Goal: Task Accomplishment & Management: Manage account settings

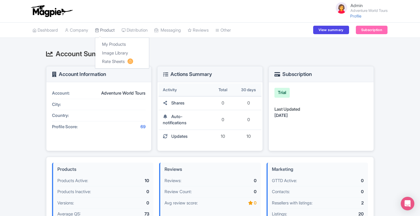
click at [106, 28] on link "Product" at bounding box center [105, 31] width 20 height 16
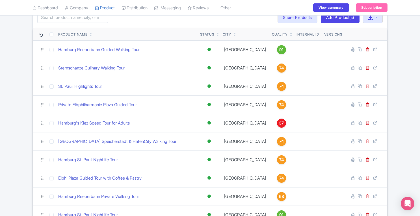
scroll to position [34, 0]
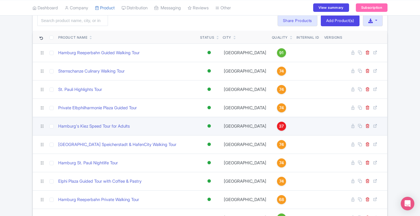
click at [279, 126] on span "37" at bounding box center [281, 126] width 5 height 6
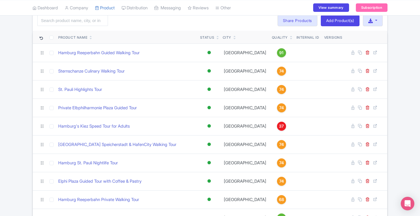
scroll to position [0, 0]
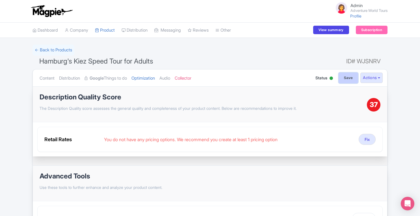
click at [350, 75] on input "Save" at bounding box center [349, 78] width 20 height 11
type input "Saving..."
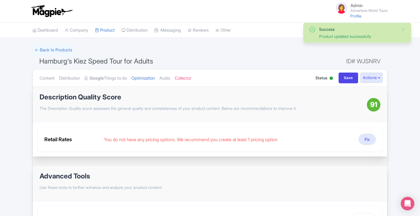
click at [106, 29] on link "Product" at bounding box center [105, 31] width 20 height 16
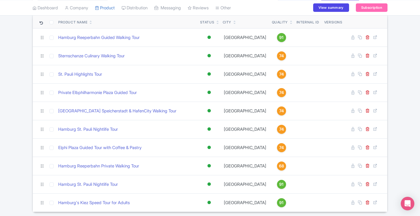
scroll to position [49, 0]
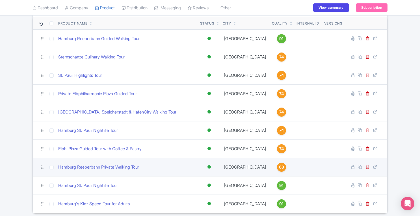
click at [277, 169] on div "68" at bounding box center [281, 167] width 9 height 9
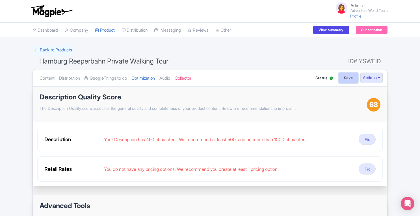
click at [342, 78] on input "Save" at bounding box center [349, 78] width 20 height 11
type input "Saving..."
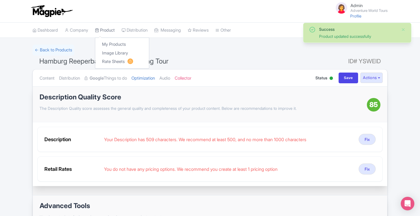
click at [113, 30] on link "Product" at bounding box center [105, 31] width 20 height 16
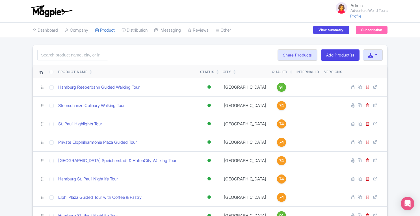
scroll to position [68, 0]
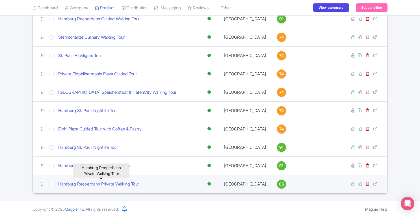
click at [94, 185] on link "Hamburg Reeperbahn Private Walking Tour" at bounding box center [98, 184] width 81 height 6
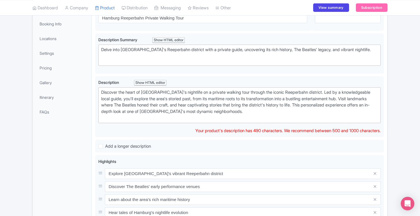
scroll to position [89, 0]
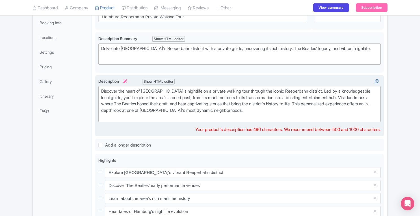
click at [241, 110] on div "Discover the heart of [GEOGRAPHIC_DATA]'s nightlife on a private walking tour t…" at bounding box center [239, 104] width 277 height 32
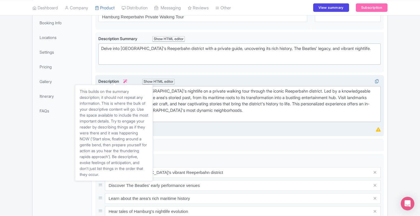
click at [127, 80] on icon at bounding box center [125, 81] width 4 height 4
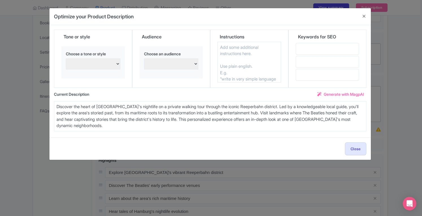
click at [334, 91] on span "Generate with MagpAI" at bounding box center [344, 94] width 40 height 6
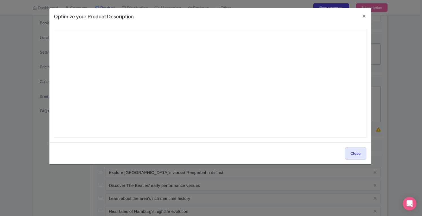
type textarea "Embark on the ultimate Hamburg Reeperbahn Private Walking Tour and dive into th…"
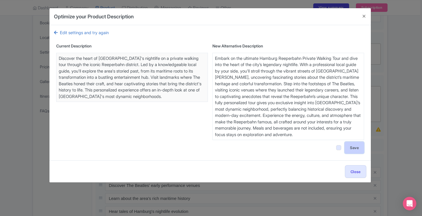
click at [352, 148] on button "Save" at bounding box center [354, 148] width 19 height 12
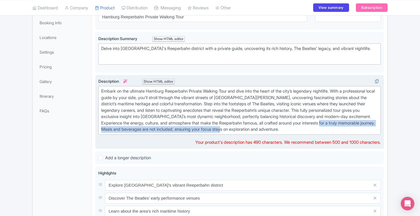
drag, startPoint x: 118, startPoint y: 129, endPoint x: 345, endPoint y: 131, distance: 227.2
click at [345, 131] on div "Embark on the ultimate Hamburg Reeperbahn Private Walking Tour and dive into th…" at bounding box center [239, 110] width 277 height 45
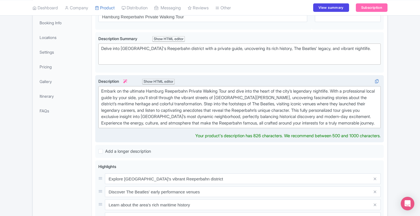
type trix-editor "<div>Embark on the ultimate Hamburg Reeperbahn Private Walking Tour and dive in…"
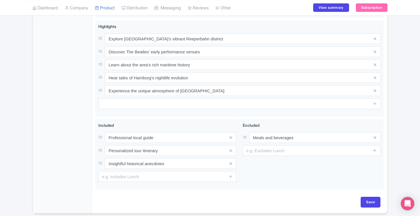
scroll to position [256, 0]
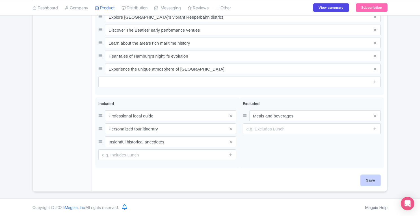
click at [373, 181] on input "Save" at bounding box center [371, 180] width 20 height 11
type input "Saving..."
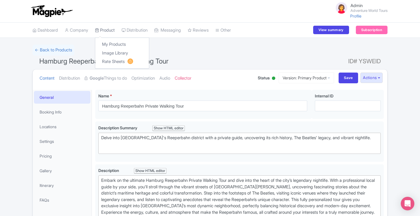
click at [113, 29] on link "Product" at bounding box center [105, 31] width 20 height 16
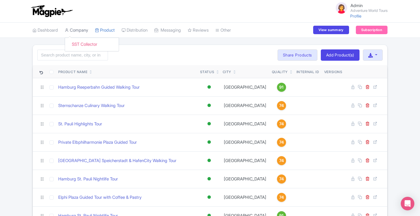
click at [75, 31] on link "Company" at bounding box center [76, 31] width 23 height 16
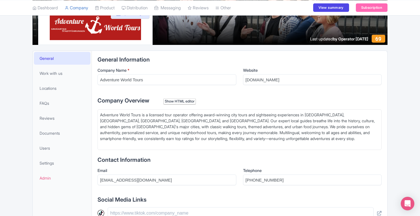
scroll to position [71, 0]
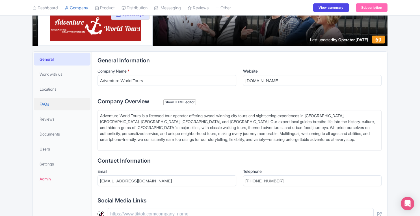
click at [46, 103] on span "FAQs" at bounding box center [45, 104] width 10 height 6
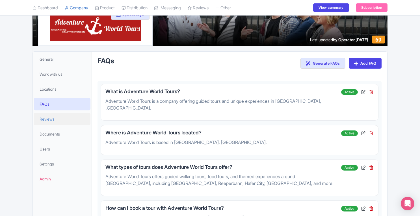
click at [46, 121] on span "Reviews" at bounding box center [47, 119] width 15 height 6
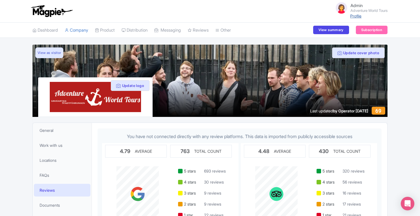
click at [354, 17] on link "Profile" at bounding box center [355, 16] width 11 height 5
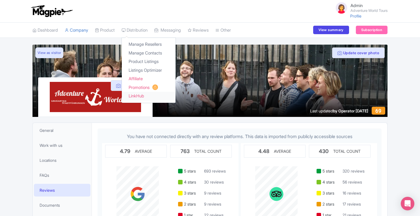
click at [143, 97] on link "LinkHub" at bounding box center [149, 96] width 54 height 9
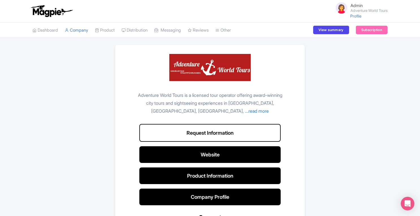
scroll to position [32, 0]
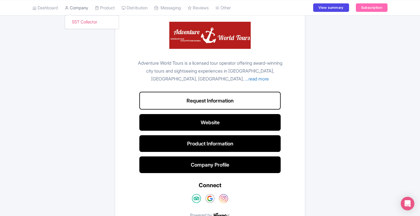
click at [77, 10] on link "Company" at bounding box center [76, 8] width 23 height 16
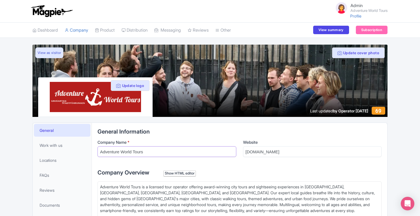
click at [154, 153] on input "Adventure World Tours" at bounding box center [166, 151] width 139 height 11
drag, startPoint x: 154, startPoint y: 153, endPoint x: 91, endPoint y: 149, distance: 63.4
paste input "- Stadtführungen und Touren"
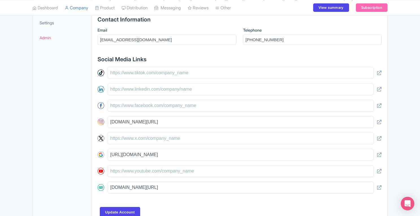
scroll to position [244, 0]
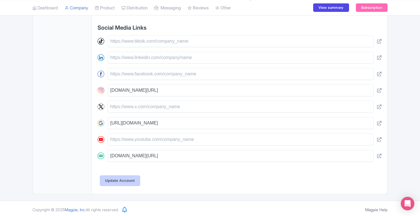
type input "Adventure World Tours - Stadtführungen und Touren"
click at [123, 176] on input "Update Account" at bounding box center [120, 180] width 40 height 11
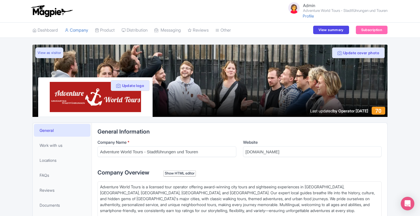
scroll to position [128, 0]
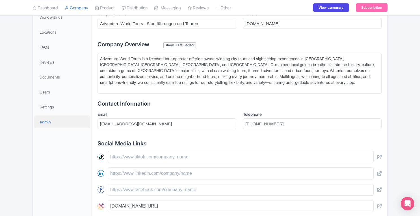
click at [53, 123] on link "Admin" at bounding box center [62, 122] width 57 height 13
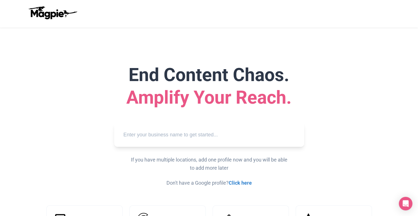
click at [178, 132] on input "text" at bounding box center [209, 135] width 181 height 16
paste input "Alaska Galore Tours"
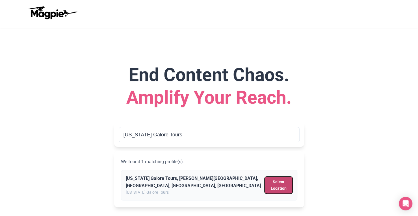
click at [279, 182] on button "Select Location" at bounding box center [278, 185] width 28 height 17
type input "Alaska Galore Tours, Hayes Way, Juneau, AK, USA"
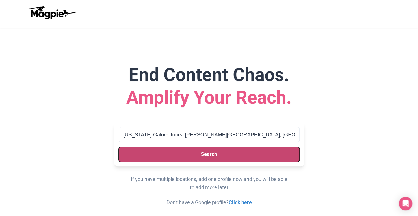
click at [263, 155] on button "Search" at bounding box center [209, 154] width 181 height 15
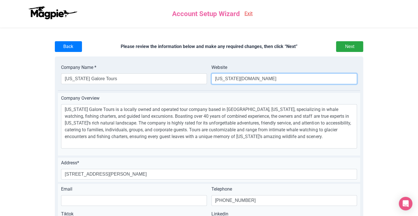
drag, startPoint x: 214, startPoint y: 79, endPoint x: 302, endPoint y: 78, distance: 87.6
click at [302, 78] on input "[US_STATE][DOMAIN_NAME]" at bounding box center [284, 78] width 146 height 11
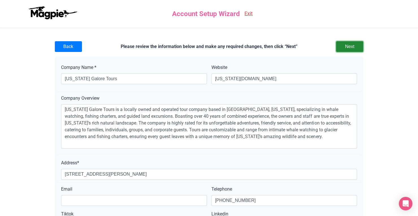
click at [356, 49] on input "Next" at bounding box center [349, 46] width 27 height 11
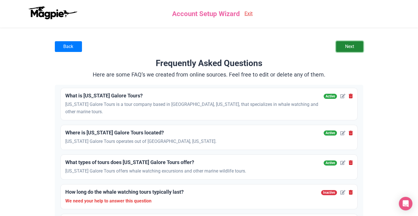
click at [351, 51] on link "Next" at bounding box center [349, 46] width 27 height 11
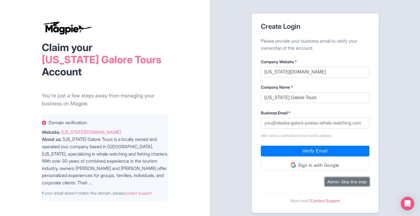
click at [337, 182] on button "Admin: Skip this step" at bounding box center [347, 181] width 45 height 9
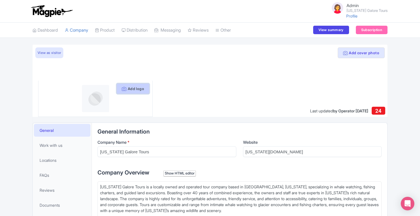
click at [133, 92] on button "Add logo" at bounding box center [132, 88] width 33 height 11
click at [133, 89] on button "Add logo" at bounding box center [132, 88] width 33 height 11
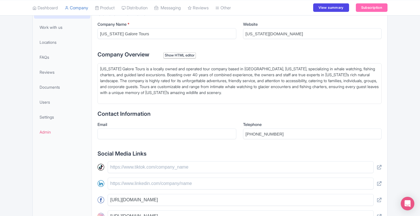
scroll to position [119, 0]
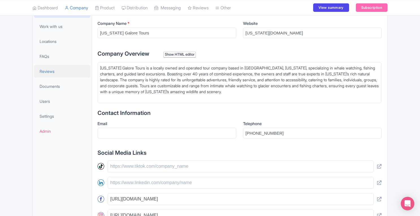
click at [44, 71] on span "Reviews" at bounding box center [47, 71] width 15 height 6
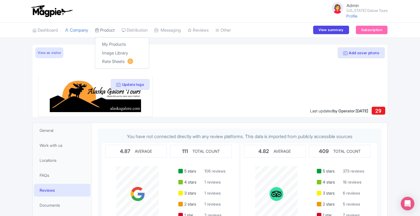
click at [112, 29] on link "Product" at bounding box center [105, 31] width 20 height 16
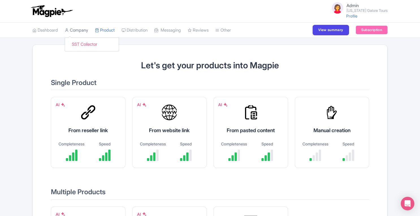
click at [84, 30] on link "Company" at bounding box center [76, 31] width 23 height 16
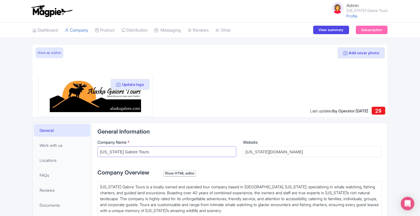
drag, startPoint x: 100, startPoint y: 152, endPoint x: 155, endPoint y: 152, distance: 55.1
click at [155, 152] on input "[US_STATE] Galore Tours" at bounding box center [166, 151] width 139 height 11
click at [115, 28] on link "Product" at bounding box center [105, 31] width 20 height 16
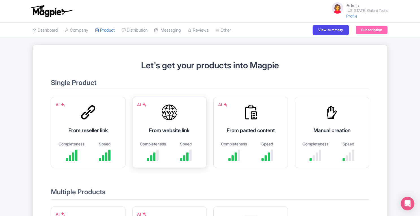
click at [163, 130] on div "From website link" at bounding box center [169, 131] width 60 height 8
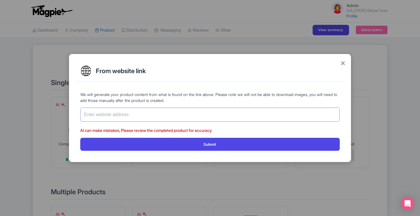
click at [153, 112] on input "text" at bounding box center [209, 115] width 259 height 14
paste input "[URL][US_STATE][DOMAIN_NAME]"
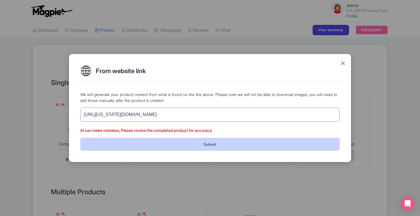
type input "[URL][US_STATE][DOMAIN_NAME]"
click at [216, 147] on button "Submit" at bounding box center [209, 144] width 259 height 13
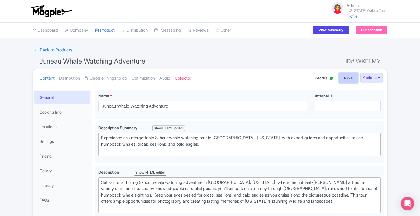
click at [340, 79] on input "Save" at bounding box center [349, 78] width 20 height 11
type input "Saving..."
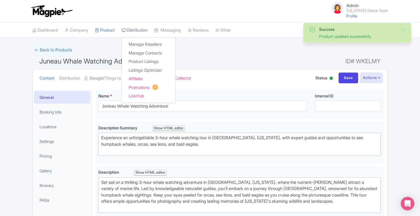
scroll to position [90, 0]
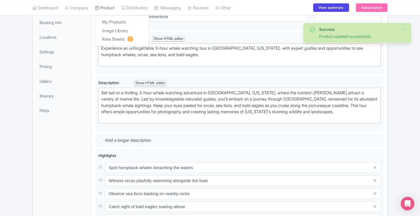
click at [110, 8] on link "Product" at bounding box center [105, 8] width 20 height 16
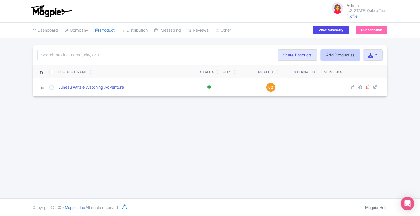
click at [335, 53] on link "Add Product(s)" at bounding box center [340, 54] width 39 height 11
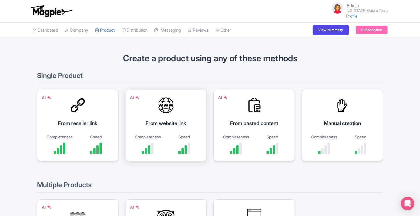
click at [164, 124] on div "From website link" at bounding box center [165, 124] width 67 height 8
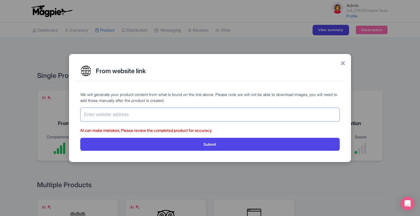
click at [161, 116] on input "text" at bounding box center [209, 115] width 259 height 14
paste input "https://alaska-galore-juneau-whale-watching.com/tours/short-highlights-tour/"
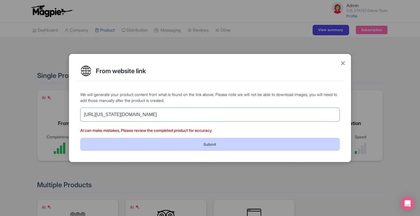
type input "https://alaska-galore-juneau-whale-watching.com/tours/short-highlights-tour/"
click at [195, 142] on button "Submit" at bounding box center [209, 144] width 259 height 13
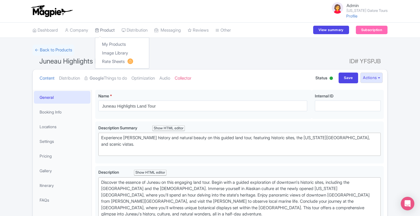
click at [108, 29] on link "Product" at bounding box center [105, 31] width 20 height 16
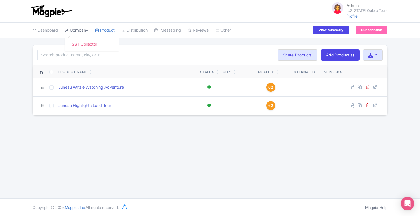
click at [77, 29] on link "Company" at bounding box center [76, 31] width 23 height 16
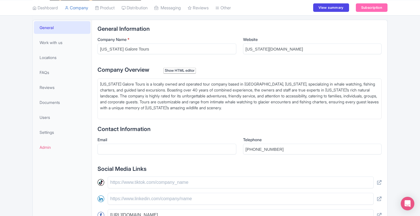
scroll to position [104, 0]
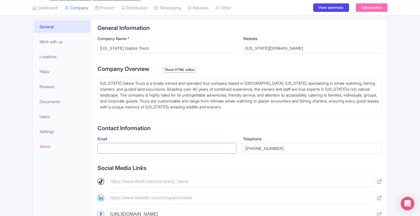
click at [171, 144] on input "Email" at bounding box center [166, 148] width 139 height 11
paste input "[EMAIL_ADDRESS][DOMAIN_NAME]"
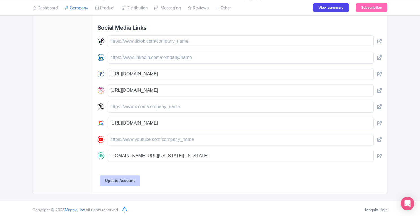
type input "[EMAIL_ADDRESS][DOMAIN_NAME]"
click at [124, 183] on input "Update Account" at bounding box center [120, 180] width 40 height 11
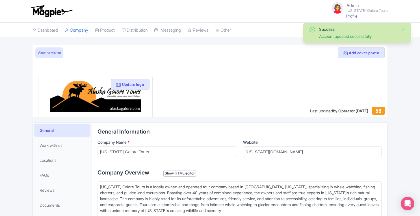
click at [353, 17] on link "Profile" at bounding box center [351, 16] width 11 height 5
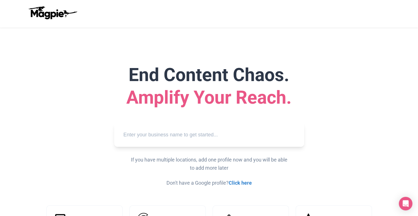
click at [175, 133] on input "text" at bounding box center [209, 135] width 181 height 16
paste input "[US_STATE] Railroad Corporation"
click at [175, 133] on input "[US_STATE] Railroad Corporation" at bounding box center [209, 135] width 181 height 16
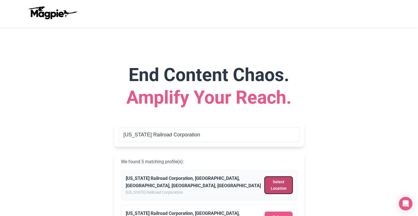
click at [272, 181] on button "Select Location" at bounding box center [278, 185] width 28 height 17
type input "[US_STATE] Railroad Corporation, [GEOGRAPHIC_DATA], [GEOGRAPHIC_DATA], [GEOGRAP…"
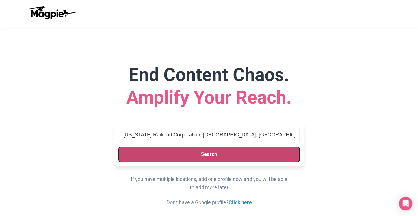
click at [264, 157] on button "Search" at bounding box center [209, 154] width 181 height 15
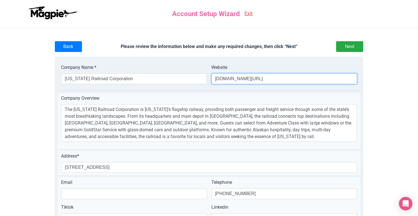
drag, startPoint x: 252, startPoint y: 78, endPoint x: 296, endPoint y: 78, distance: 43.8
click at [296, 78] on input "alaskarailroad.com/corporate" at bounding box center [284, 78] width 146 height 11
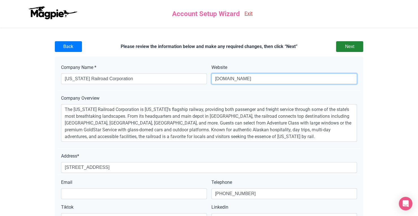
type input "alaskarailroad.com"
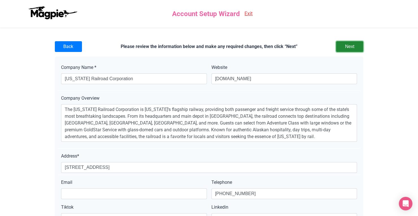
click at [355, 47] on input "Next" at bounding box center [349, 46] width 27 height 11
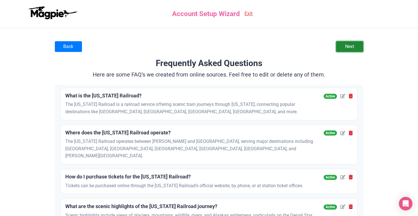
click at [356, 47] on link "Next" at bounding box center [349, 46] width 27 height 11
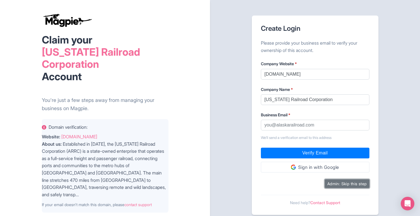
click at [354, 185] on button "Admin: Skip this step" at bounding box center [347, 183] width 45 height 9
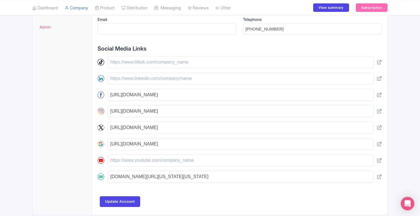
scroll to position [224, 0]
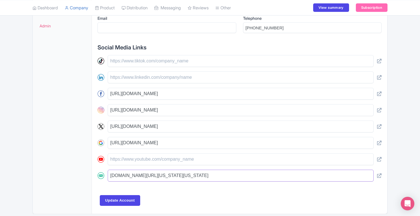
drag, startPoint x: 110, startPoint y: 173, endPoint x: 328, endPoint y: 170, distance: 218.2
click at [328, 170] on input "[DOMAIN_NAME][URL][US_STATE][US_STATE]" at bounding box center [241, 176] width 266 height 12
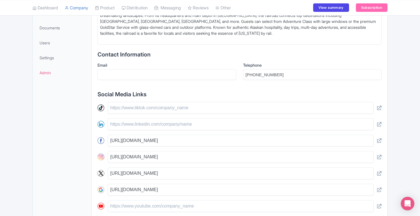
scroll to position [0, 0]
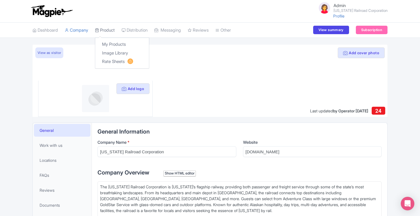
click at [103, 29] on link "Product" at bounding box center [105, 31] width 20 height 16
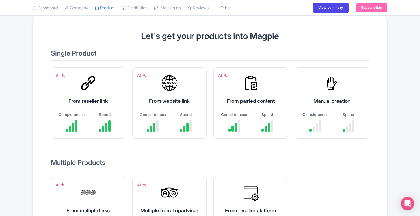
scroll to position [30, 0]
click at [64, 92] on div "AI From reseller link Completeness Speed" at bounding box center [88, 102] width 75 height 71
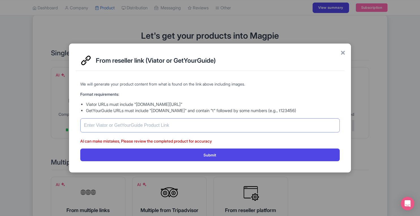
click at [205, 126] on input "text" at bounding box center [209, 125] width 259 height 14
paste input "https://www.viator.com/tours/Anchorage/Alaska-Railroad-Aurora-Winter-Anchorage-…"
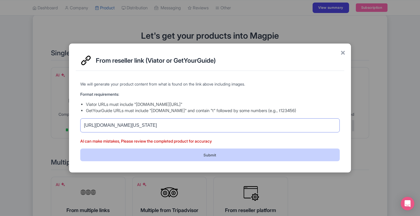
type input "https://www.viator.com/tours/Anchorage/Alaska-Railroad-Aurora-Winter-Anchorage-…"
click at [209, 157] on button "Submit" at bounding box center [209, 155] width 259 height 13
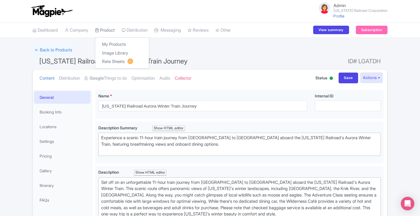
click at [114, 30] on link "Product" at bounding box center [105, 31] width 20 height 16
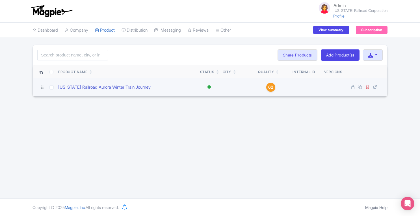
click at [270, 86] on span "62" at bounding box center [270, 87] width 5 height 6
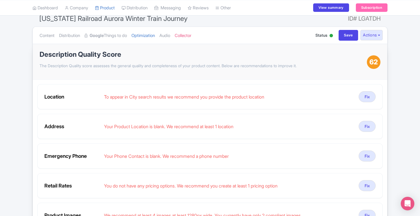
scroll to position [42, 0]
click at [344, 36] on input "Save" at bounding box center [349, 35] width 20 height 11
type input "Saving..."
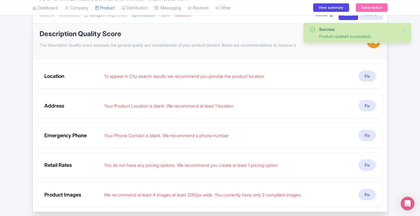
scroll to position [59, 0]
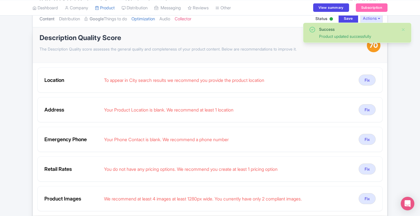
click at [45, 20] on link "Content" at bounding box center [47, 19] width 15 height 18
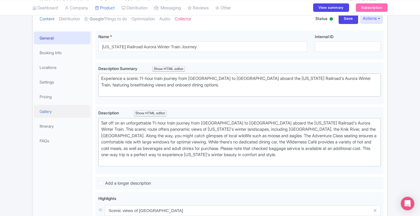
click at [46, 113] on link "Gallery" at bounding box center [62, 111] width 57 height 13
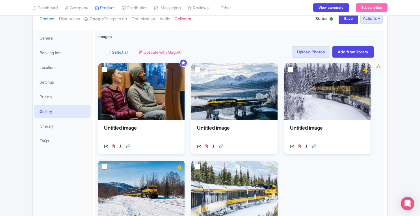
scroll to position [62, 0]
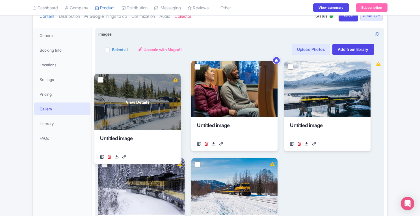
drag, startPoint x: 236, startPoint y: 172, endPoint x: 140, endPoint y: 88, distance: 127.4
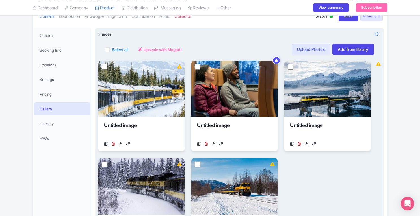
scroll to position [21, 0]
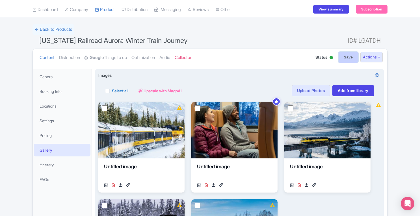
click at [343, 59] on input "Save" at bounding box center [349, 57] width 20 height 11
type input "Saving..."
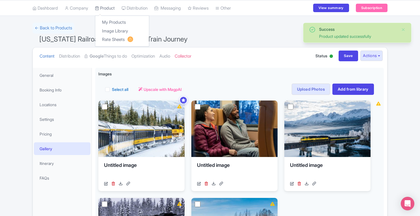
scroll to position [23, 0]
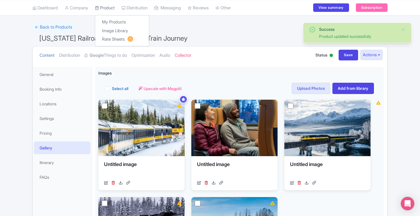
click at [110, 7] on link "Product" at bounding box center [105, 8] width 20 height 16
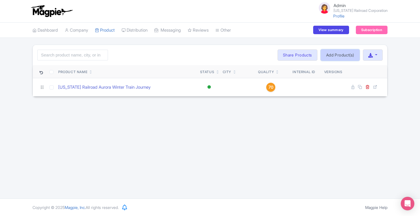
click at [335, 56] on link "Add Product(s)" at bounding box center [340, 54] width 39 height 11
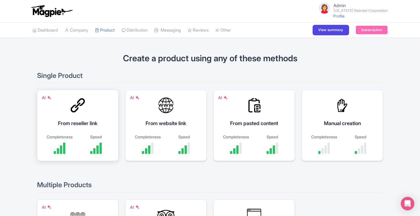
click at [88, 129] on div "AI From reseller link Completeness Speed" at bounding box center [77, 125] width 81 height 71
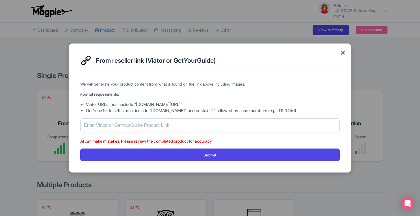
click at [344, 55] on span "×" at bounding box center [342, 52] width 5 height 12
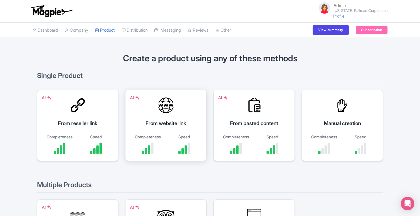
click at [181, 123] on div "From website link" at bounding box center [165, 124] width 67 height 8
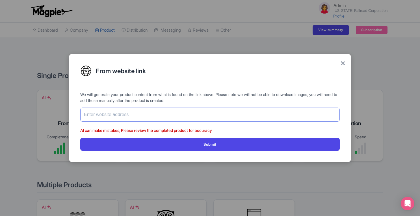
click at [170, 115] on input "text" at bounding box center [209, 115] width 259 height 14
paste input "https://www.tripadvisor.com/AttractionProductReview-g60880-d15098100-Alaska_Rai…"
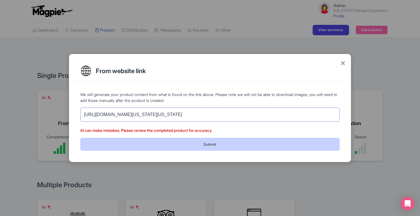
type input "https://www.tripadvisor.com/AttractionProductReview-g60880-d15098100-Alaska_Rai…"
click at [220, 146] on button "Submit" at bounding box center [209, 144] width 259 height 13
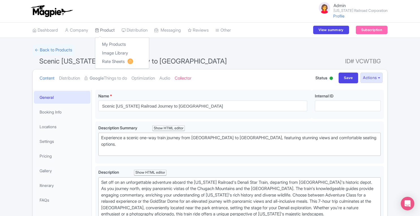
click at [114, 29] on link "Product" at bounding box center [105, 31] width 20 height 16
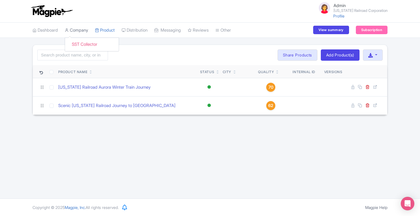
click at [83, 28] on link "Company" at bounding box center [76, 31] width 23 height 16
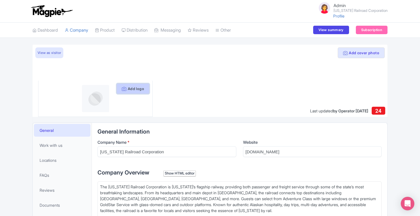
click at [131, 88] on button "Add logo" at bounding box center [132, 88] width 33 height 11
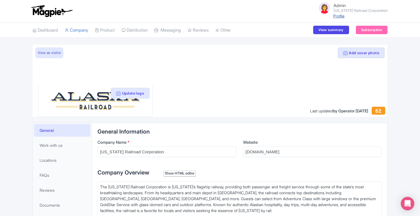
click at [344, 18] on link "Profile" at bounding box center [338, 16] width 11 height 5
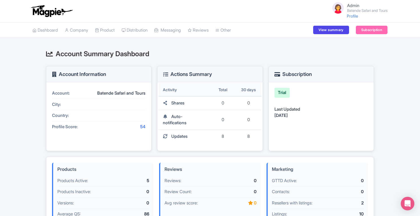
click at [343, 13] on link "Admin Batende Safari and Tours" at bounding box center [358, 8] width 60 height 14
click at [347, 16] on link "Profile" at bounding box center [352, 16] width 11 height 5
click at [74, 29] on link "Company" at bounding box center [76, 31] width 23 height 16
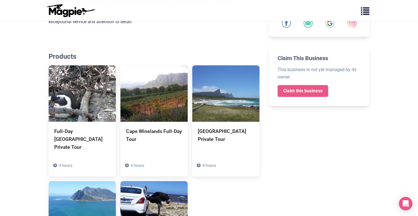
scroll to position [187, 0]
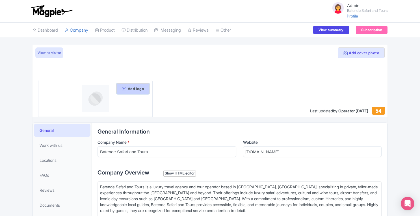
click at [133, 91] on button "Add logo" at bounding box center [132, 88] width 33 height 11
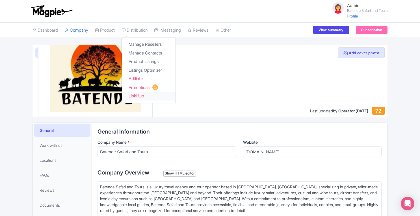
click at [149, 96] on link "LinkHub" at bounding box center [149, 96] width 54 height 9
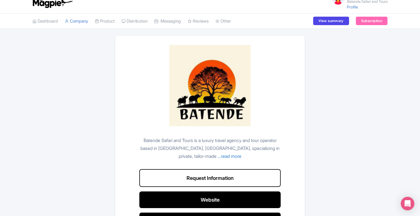
scroll to position [1, 0]
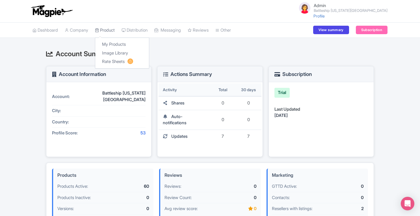
click at [112, 31] on link "Product" at bounding box center [105, 31] width 20 height 16
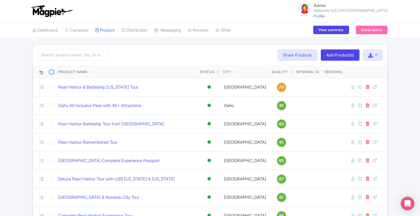
click at [51, 70] on input "checkbox" at bounding box center [51, 72] width 4 height 4
checkbox input "true"
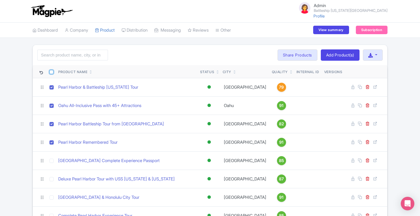
checkbox input "true"
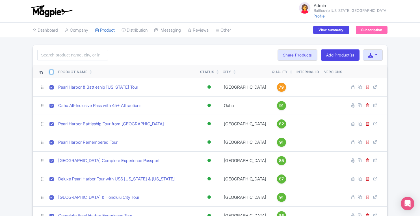
checkbox input "true"
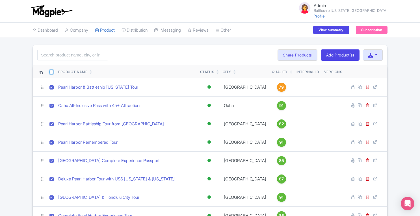
checkbox input "true"
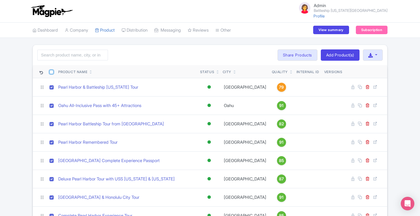
checkbox input "true"
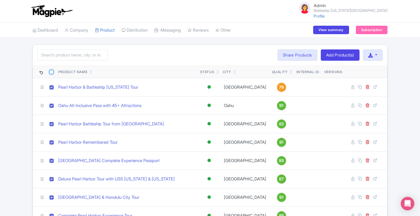
checkbox input "true"
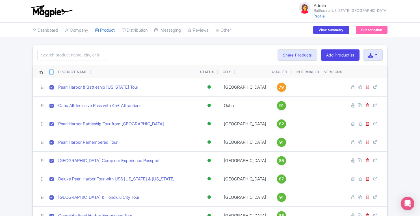
checkbox input "true"
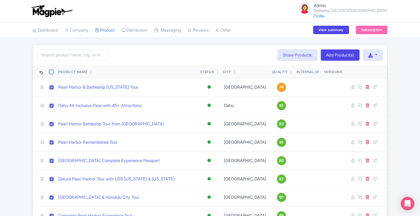
checkbox input "true"
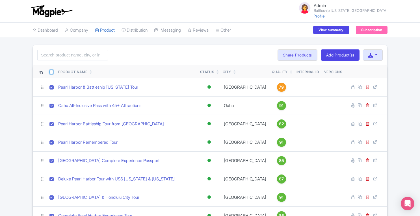
checkbox input "true"
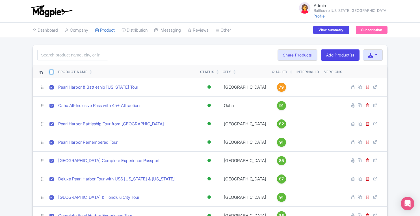
checkbox input "true"
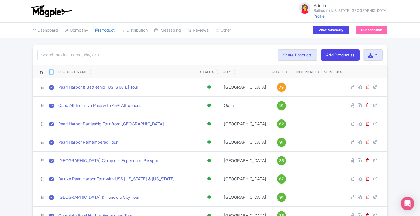
checkbox input "true"
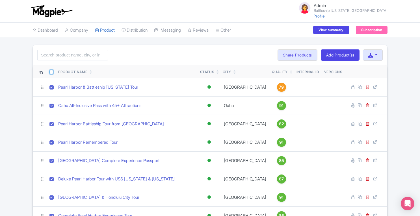
checkbox input "true"
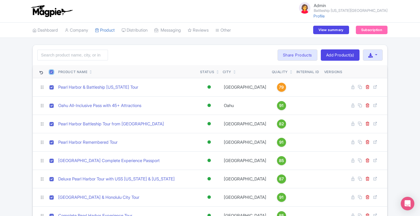
checkbox input "true"
click at [262, 53] on button "Bulk Actions" at bounding box center [255, 54] width 37 height 11
click at [253, 68] on link "Delete" at bounding box center [264, 68] width 54 height 9
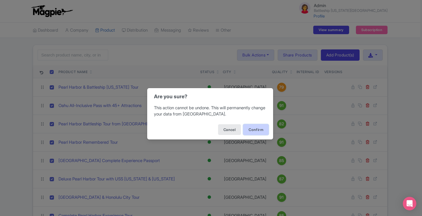
click at [255, 128] on button "Confirm" at bounding box center [255, 129] width 25 height 11
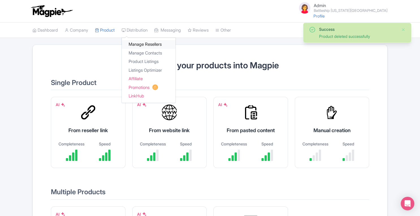
click at [145, 46] on link "Manage Resellers" at bounding box center [149, 44] width 54 height 9
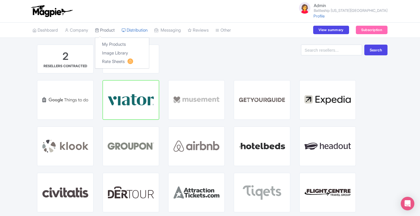
click at [107, 29] on link "Product" at bounding box center [105, 31] width 20 height 16
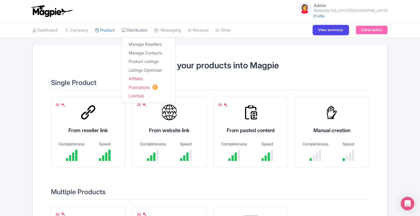
click at [143, 27] on link "Distribution" at bounding box center [135, 31] width 26 height 16
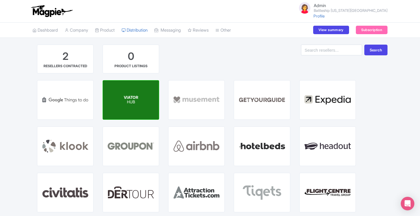
click at [117, 99] on div "VIATOR HUB" at bounding box center [131, 100] width 56 height 39
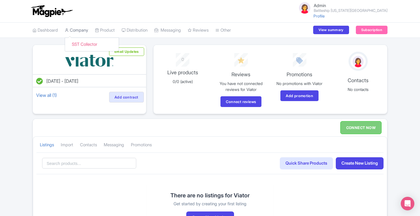
click at [83, 27] on link "Company" at bounding box center [76, 31] width 23 height 16
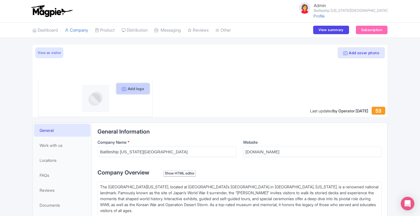
click at [135, 90] on button "Add logo" at bounding box center [132, 88] width 33 height 11
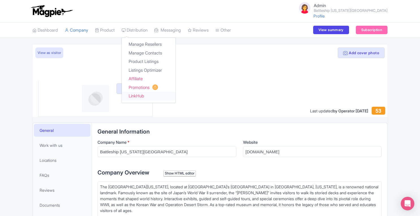
click at [151, 95] on link "LinkHub" at bounding box center [149, 96] width 54 height 9
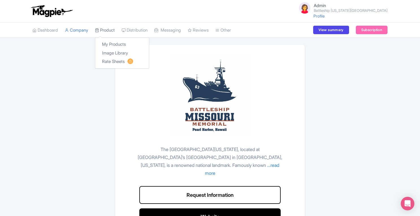
click at [112, 31] on link "Product" at bounding box center [105, 31] width 20 height 16
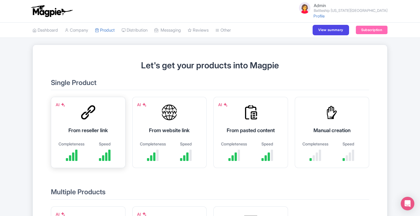
click at [87, 120] on div at bounding box center [88, 112] width 17 height 17
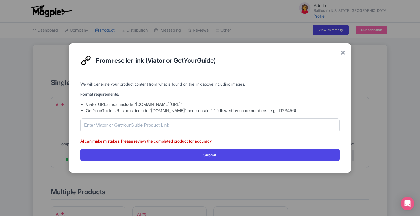
click at [172, 31] on div "× From reseller link (Viator or GetYourGuide) We will generate your product con…" at bounding box center [210, 108] width 420 height 216
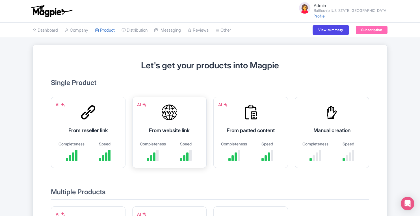
click at [178, 125] on div "AI From website link Completeness Speed" at bounding box center [169, 132] width 75 height 71
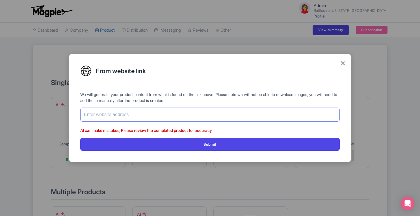
click at [191, 111] on input "text" at bounding box center [209, 115] width 259 height 14
paste input "[URL][DOMAIN_NAME]"
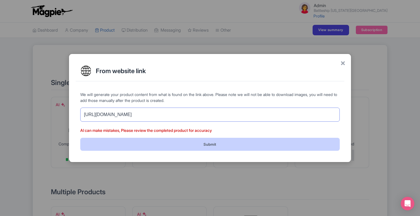
type input "[URL][DOMAIN_NAME]"
click at [207, 143] on button "Submit" at bounding box center [209, 144] width 259 height 13
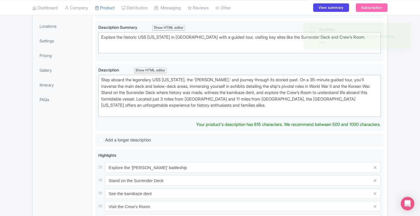
scroll to position [97, 0]
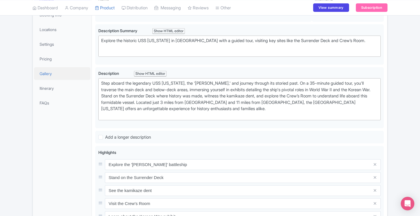
click at [63, 75] on link "Gallery" at bounding box center [62, 73] width 57 height 13
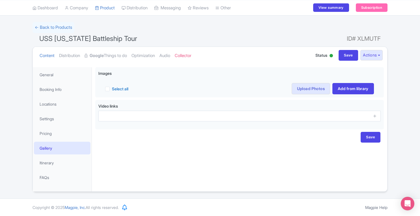
scroll to position [22, 0]
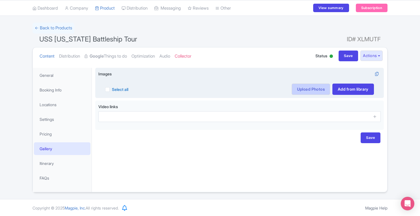
click at [311, 91] on link "Upload Photos" at bounding box center [311, 89] width 38 height 11
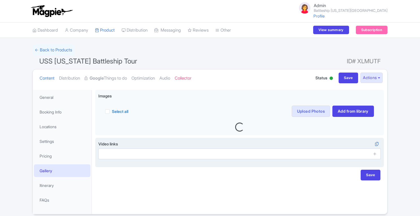
scroll to position [22, 0]
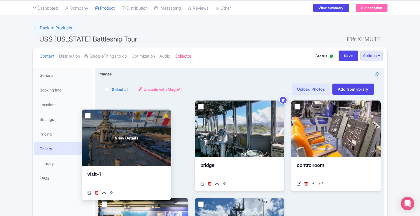
drag, startPoint x: 242, startPoint y: 208, endPoint x: 129, endPoint y: 121, distance: 142.4
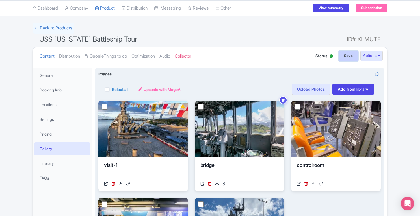
click at [351, 57] on input "Save" at bounding box center [349, 56] width 20 height 11
type input "Saving..."
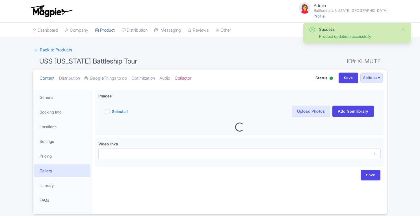
scroll to position [23, 0]
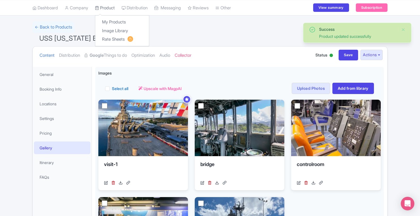
click at [111, 9] on link "Product" at bounding box center [105, 8] width 20 height 16
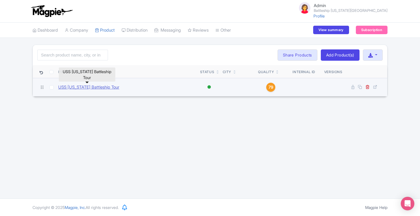
click at [94, 87] on link "USS [US_STATE] Battleship Tour" at bounding box center [88, 87] width 61 height 6
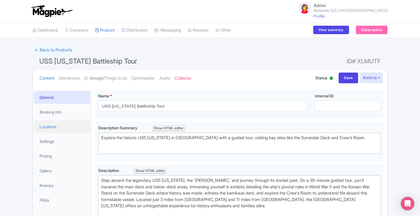
click at [49, 127] on link "Locations" at bounding box center [62, 126] width 57 height 13
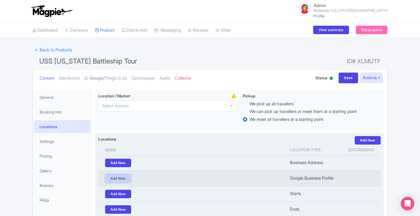
click at [128, 179] on link "Add New" at bounding box center [118, 178] width 26 height 8
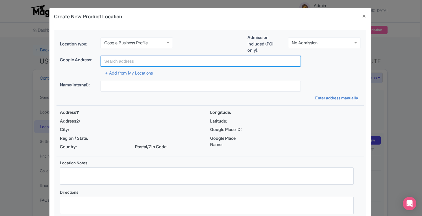
click at [183, 61] on input "text" at bounding box center [201, 61] width 200 height 11
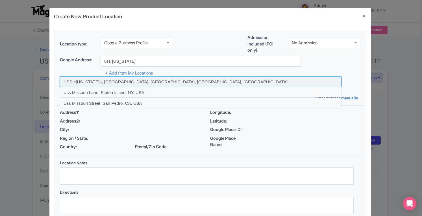
click at [168, 80] on input at bounding box center [201, 81] width 282 height 11
type input "USS «Missouri», Cowpens Street, Honolulu, HI, USA"
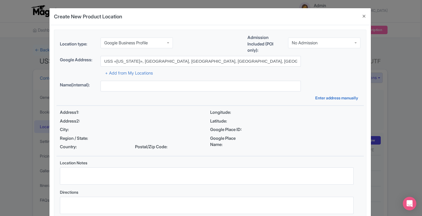
type input "USS «Missouri», Cowpens Street, Honolulu, HI, USA"
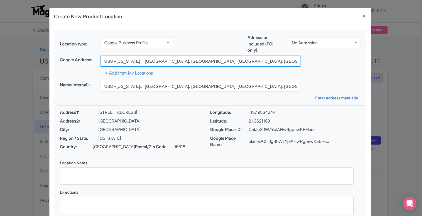
drag, startPoint x: 102, startPoint y: 61, endPoint x: 221, endPoint y: 64, distance: 119.0
click at [221, 64] on input "USS «Missouri», Cowpens Street, Honolulu, HI, USA" at bounding box center [201, 61] width 200 height 11
drag, startPoint x: 209, startPoint y: 61, endPoint x: 70, endPoint y: 68, distance: 139.7
click at [70, 68] on div "Google place ChIJgS0W7YplAHwRgpewKEElecc Google Address: USS «Missouri», Cowpen…" at bounding box center [210, 66] width 307 height 21
paste input "Battleship [US_STATE][GEOGRAPHIC_DATA]"
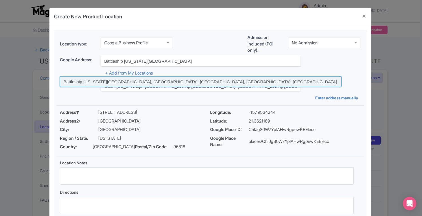
click at [182, 80] on input at bounding box center [201, 81] width 282 height 11
type input "Battleship [US_STATE][GEOGRAPHIC_DATA], [GEOGRAPHIC_DATA], [GEOGRAPHIC_DATA], […"
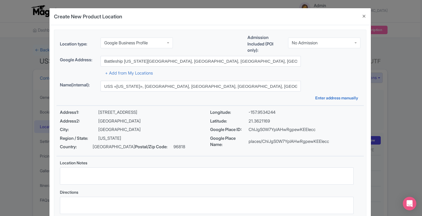
type input "Battleship [US_STATE][GEOGRAPHIC_DATA], [GEOGRAPHIC_DATA], [GEOGRAPHIC_DATA], […"
click at [364, 17] on button "Close" at bounding box center [364, 16] width 14 height 16
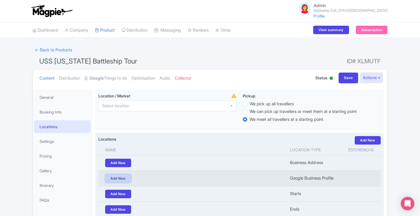
click at [109, 174] on link "Add New" at bounding box center [118, 178] width 26 height 8
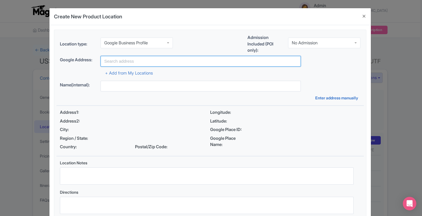
click at [174, 61] on input "text" at bounding box center [201, 61] width 200 height 11
paste input "Battleship [US_STATE][GEOGRAPHIC_DATA]"
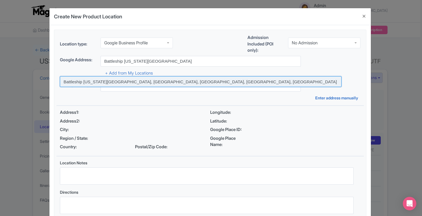
click at [205, 79] on input at bounding box center [201, 81] width 282 height 11
type input "Battleship [US_STATE][GEOGRAPHIC_DATA], [GEOGRAPHIC_DATA], [GEOGRAPHIC_DATA], […"
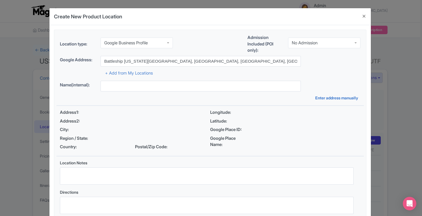
type input "Battleship [US_STATE][GEOGRAPHIC_DATA], [GEOGRAPHIC_DATA], [GEOGRAPHIC_DATA], […"
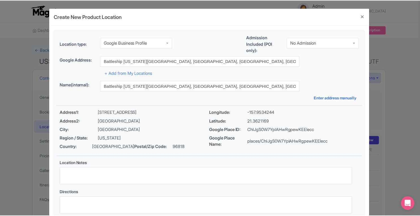
scroll to position [39, 0]
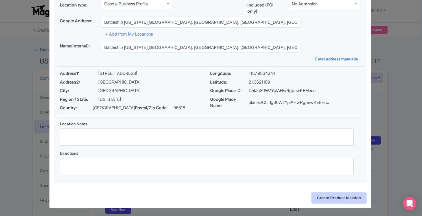
click at [337, 198] on input "Create Product location" at bounding box center [339, 198] width 55 height 11
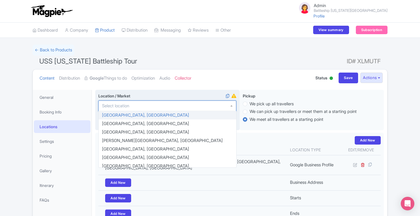
click at [157, 108] on div at bounding box center [167, 106] width 138 height 11
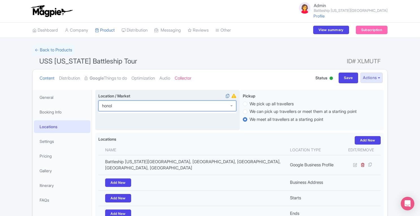
type input "honolu"
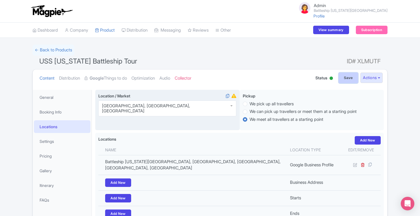
click at [348, 78] on input "Save" at bounding box center [349, 78] width 20 height 11
type input "Update Product"
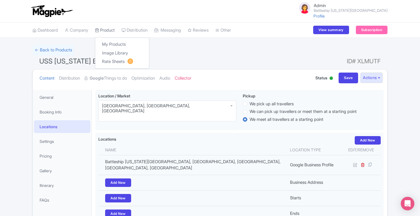
click at [114, 30] on link "Product" at bounding box center [105, 31] width 20 height 16
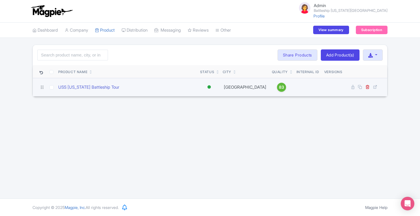
click at [279, 86] on span "83" at bounding box center [281, 87] width 5 height 6
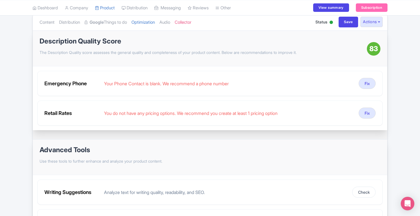
scroll to position [57, 0]
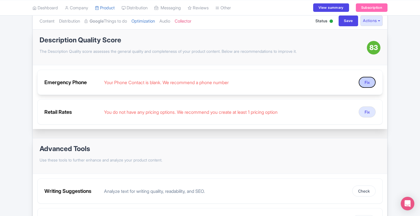
click at [371, 84] on button "Fix" at bounding box center [367, 82] width 17 height 11
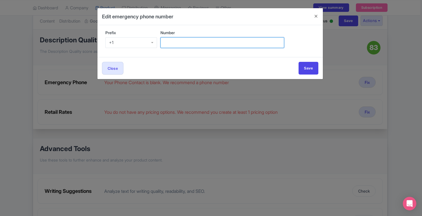
click at [197, 45] on input "Number" at bounding box center [222, 42] width 124 height 11
paste input "(808) 455-1600 ext. 239"
type input "(808) 455-1600 ext. 239"
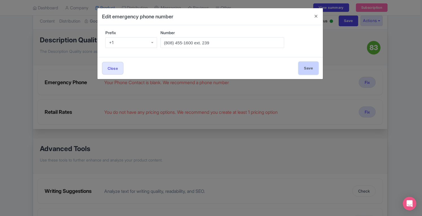
click at [303, 67] on input "Save" at bounding box center [309, 68] width 20 height 13
type input "Save"
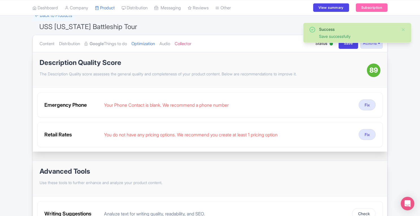
scroll to position [33, 0]
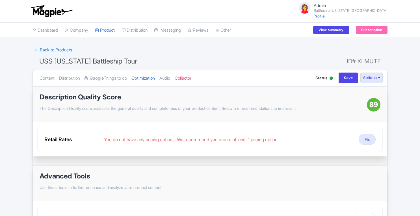
scroll to position [33, 0]
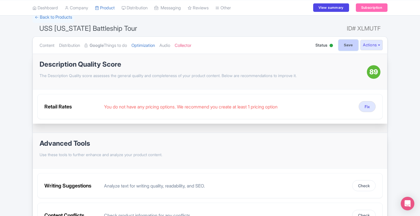
click at [343, 46] on input "Save" at bounding box center [349, 45] width 20 height 11
type input "Saving..."
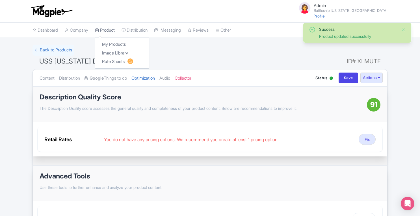
click at [111, 29] on link "Product" at bounding box center [105, 31] width 20 height 16
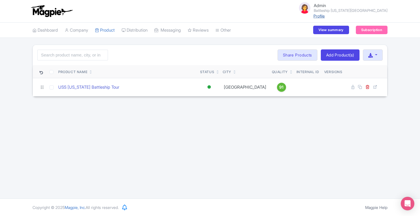
click at [325, 16] on link "Profile" at bounding box center [318, 16] width 11 height 5
click at [79, 29] on link "Company" at bounding box center [76, 31] width 23 height 16
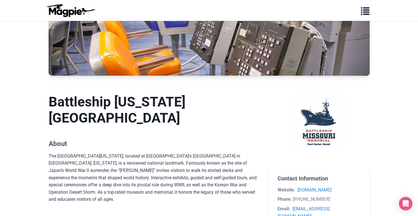
scroll to position [28, 0]
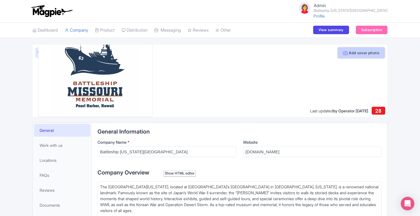
click at [349, 53] on button "Add cover photo" at bounding box center [361, 52] width 47 height 11
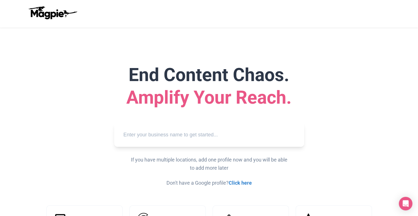
click at [193, 134] on input "text" at bounding box center [209, 135] width 181 height 16
paste input "Be a Greek Travel Experiences"
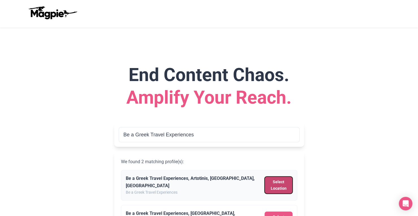
click at [291, 182] on button "Select Location" at bounding box center [278, 185] width 28 height 17
type input "Be a Greek Travel Experiences, Artotinis, Athens, Greece"
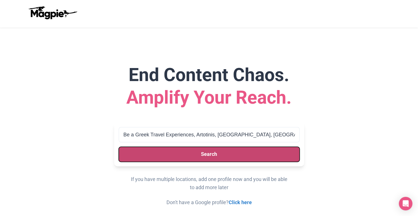
click at [243, 151] on button "Search" at bounding box center [209, 154] width 181 height 15
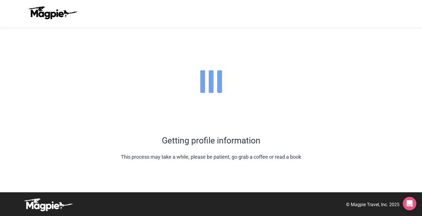
drag, startPoint x: 422, startPoint y: 62, endPoint x: 422, endPoint y: 152, distance: 89.6
click at [418, 152] on html "End Content Chaos. Amplify Your Reach. Be a Greek Travel Experiences, Artotinis…" at bounding box center [211, 108] width 422 height 216
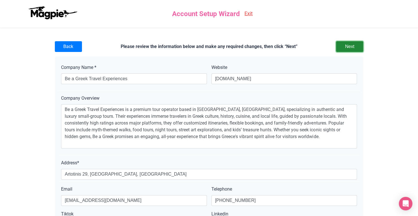
click at [354, 45] on input "Next" at bounding box center [349, 46] width 27 height 11
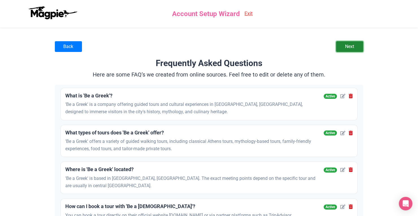
click at [349, 48] on link "Next" at bounding box center [349, 46] width 27 height 11
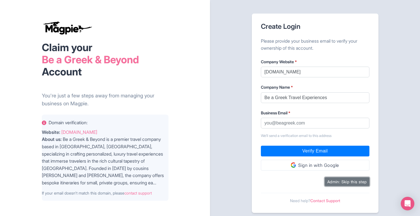
click at [350, 182] on button "Admin: Skip this step" at bounding box center [347, 181] width 45 height 9
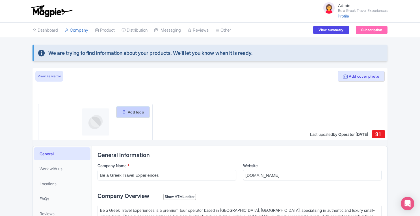
click at [136, 113] on button "Add logo" at bounding box center [132, 112] width 33 height 11
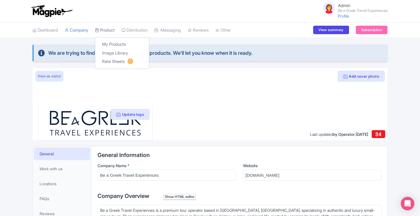
click at [115, 34] on link "Product" at bounding box center [105, 31] width 20 height 16
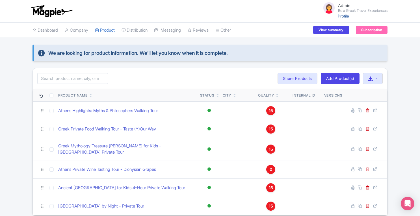
click at [339, 17] on link "Profile" at bounding box center [343, 16] width 11 height 5
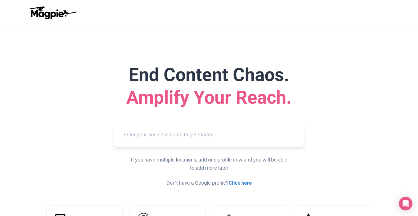
click at [212, 134] on input "text" at bounding box center [209, 135] width 181 height 16
paste input "Bites of Boston Food Tours"
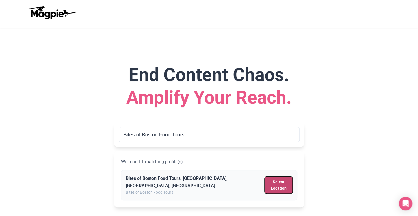
click at [275, 186] on button "Select Location" at bounding box center [278, 185] width 28 height 17
type input "Bites of Boston Food Tours, Boston, MA, USA"
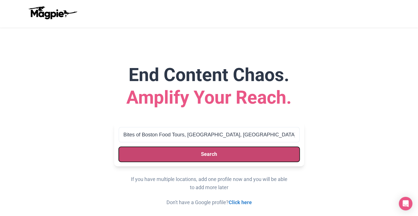
click at [247, 153] on button "Search" at bounding box center [209, 154] width 181 height 15
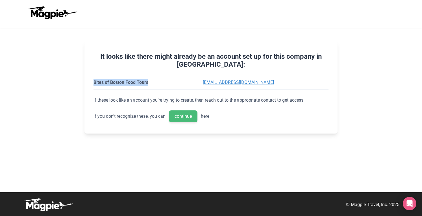
drag, startPoint x: 93, startPoint y: 81, endPoint x: 152, endPoint y: 79, distance: 58.8
click at [152, 79] on td "Bites of Boston Food Tours" at bounding box center [147, 82] width 107 height 14
copy td "Bites of Boston Food Tours"
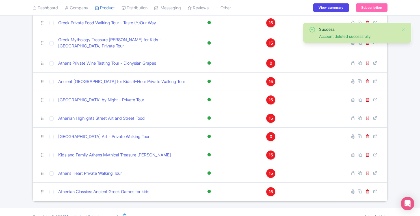
scroll to position [141, 0]
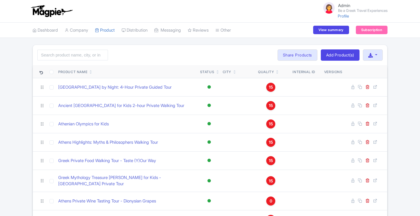
scroll to position [141, 0]
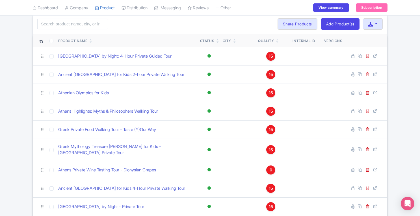
scroll to position [27, 0]
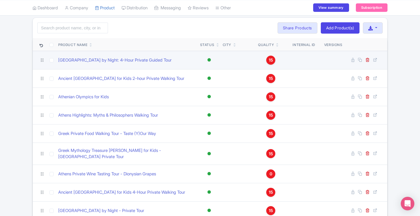
click at [272, 60] on span "15" at bounding box center [271, 60] width 4 height 6
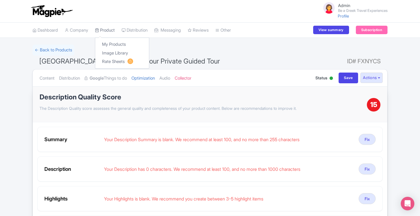
click at [108, 31] on link "Product" at bounding box center [105, 31] width 20 height 16
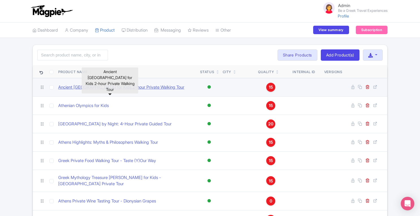
click at [144, 86] on link "Ancient Athens for Kids 2-hour Private Walking Tour" at bounding box center [121, 87] width 126 height 6
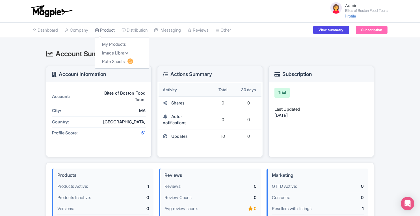
click at [106, 31] on link "Product" at bounding box center [105, 31] width 20 height 16
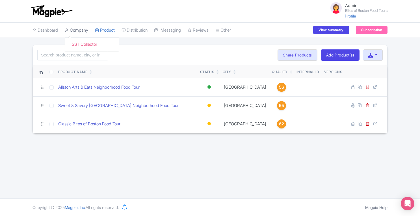
click at [81, 31] on link "Company" at bounding box center [76, 31] width 23 height 16
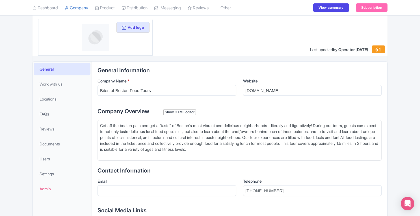
scroll to position [64, 0]
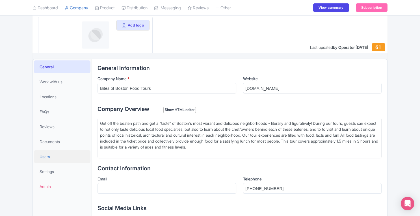
click at [45, 156] on span "Users" at bounding box center [45, 157] width 10 height 6
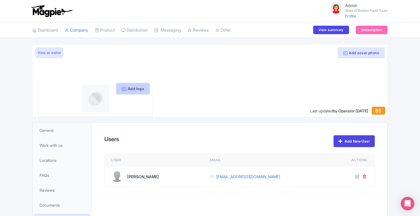
click at [126, 88] on button "Add logo" at bounding box center [132, 88] width 33 height 11
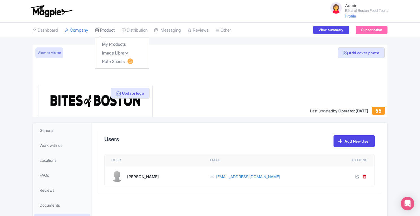
click at [109, 29] on link "Product" at bounding box center [105, 31] width 20 height 16
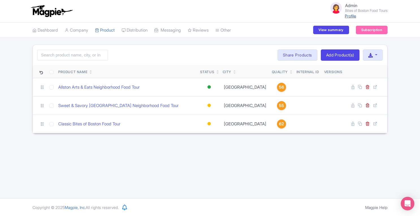
click at [348, 18] on link "Profile" at bounding box center [350, 16] width 11 height 5
click at [52, 71] on input "checkbox" at bounding box center [51, 72] width 4 height 4
checkbox input "true"
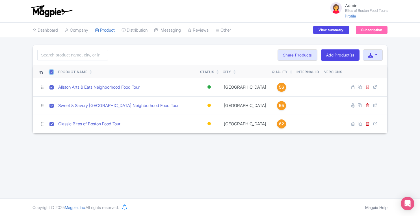
checkbox input "true"
click at [254, 57] on button "Bulk Actions" at bounding box center [255, 54] width 37 height 11
click at [251, 68] on link "Delete" at bounding box center [264, 68] width 54 height 9
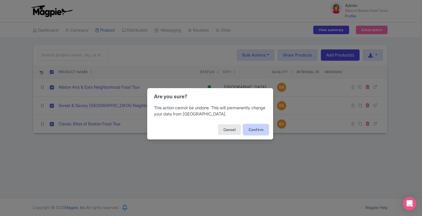
click at [250, 132] on button "Confirm" at bounding box center [255, 129] width 25 height 11
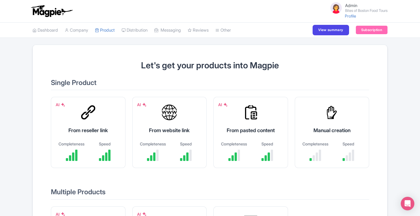
scroll to position [91, 0]
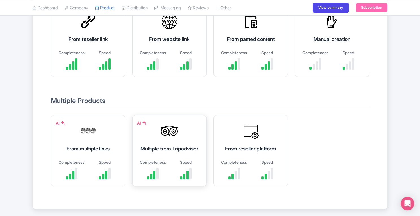
click at [168, 145] on div "Multiple from Tripadvisor" at bounding box center [169, 149] width 60 height 8
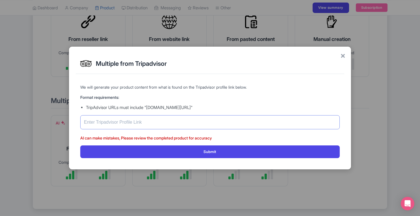
click at [172, 119] on input "text" at bounding box center [209, 122] width 259 height 14
paste input "[URL][DOMAIN_NAME][US_STATE]"
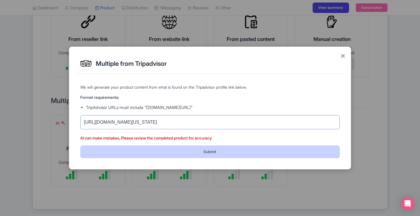
type input "[URL][DOMAIN_NAME][US_STATE]"
click at [241, 154] on button "Submit" at bounding box center [209, 152] width 259 height 13
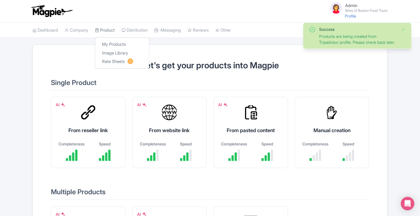
click at [107, 30] on link "Product" at bounding box center [105, 31] width 20 height 16
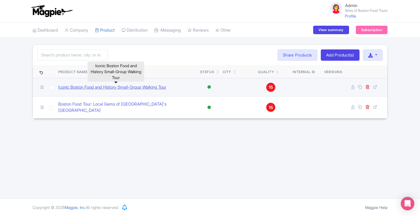
click at [128, 87] on link "Iconic Boston Food and History Small-Group Walking Tour" at bounding box center [112, 87] width 108 height 6
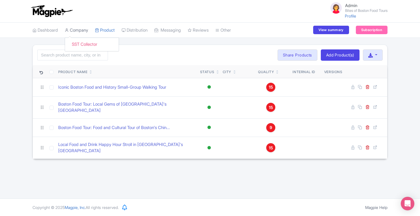
click at [87, 27] on link "Company" at bounding box center [76, 31] width 23 height 16
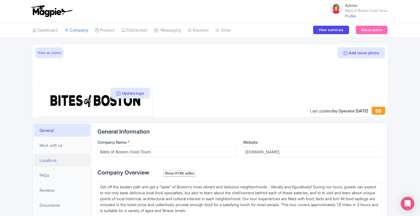
click at [57, 160] on span "Locations" at bounding box center [48, 160] width 17 height 6
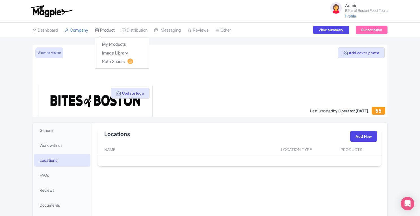
click at [112, 27] on link "Product" at bounding box center [105, 31] width 20 height 16
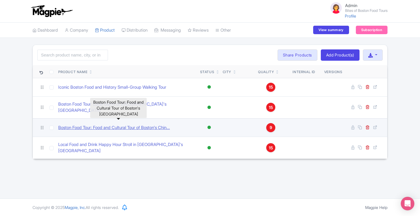
click at [99, 125] on link "Boston Food Tour: Food and Cultural Tour of Boston's Chin..." at bounding box center [114, 128] width 112 height 6
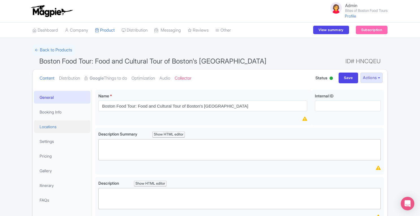
click at [47, 129] on link "Locations" at bounding box center [62, 126] width 57 height 13
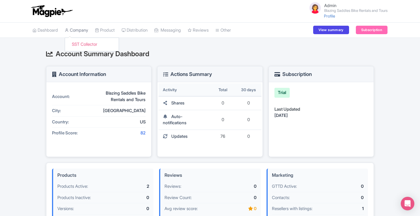
click at [75, 29] on link "Company" at bounding box center [76, 31] width 23 height 16
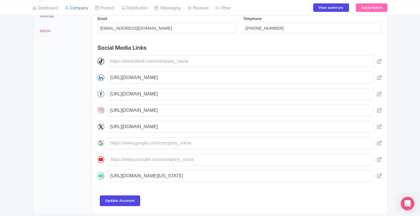
scroll to position [223, 0]
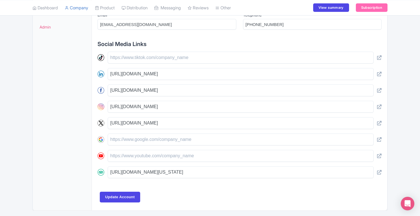
drag, startPoint x: 422, startPoint y: 62, endPoint x: 422, endPoint y: 90, distance: 27.7
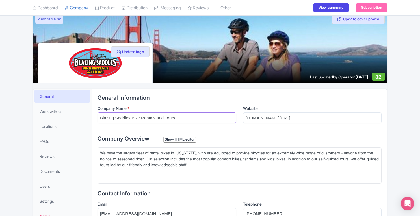
drag, startPoint x: 99, startPoint y: 116, endPoint x: 209, endPoint y: 116, distance: 109.4
click at [209, 116] on input "Blazing Saddles Bike Rentals and Tours" at bounding box center [166, 117] width 139 height 11
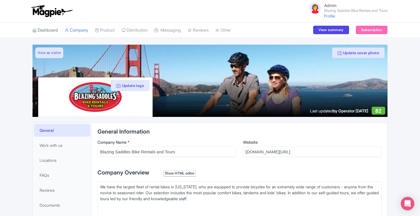
click at [54, 32] on link "Dashboard" at bounding box center [44, 31] width 25 height 16
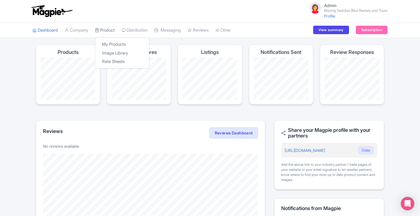
click at [106, 32] on link "Product" at bounding box center [105, 31] width 20 height 16
